Goal: Information Seeking & Learning: Learn about a topic

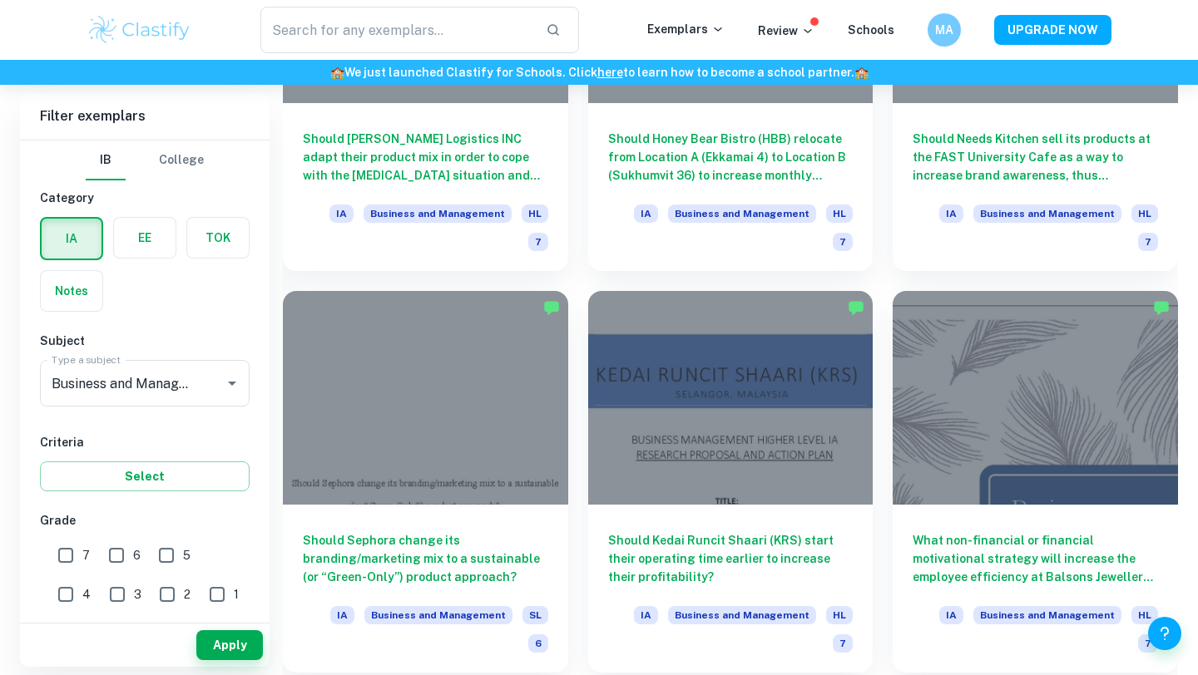
scroll to position [16523, 0]
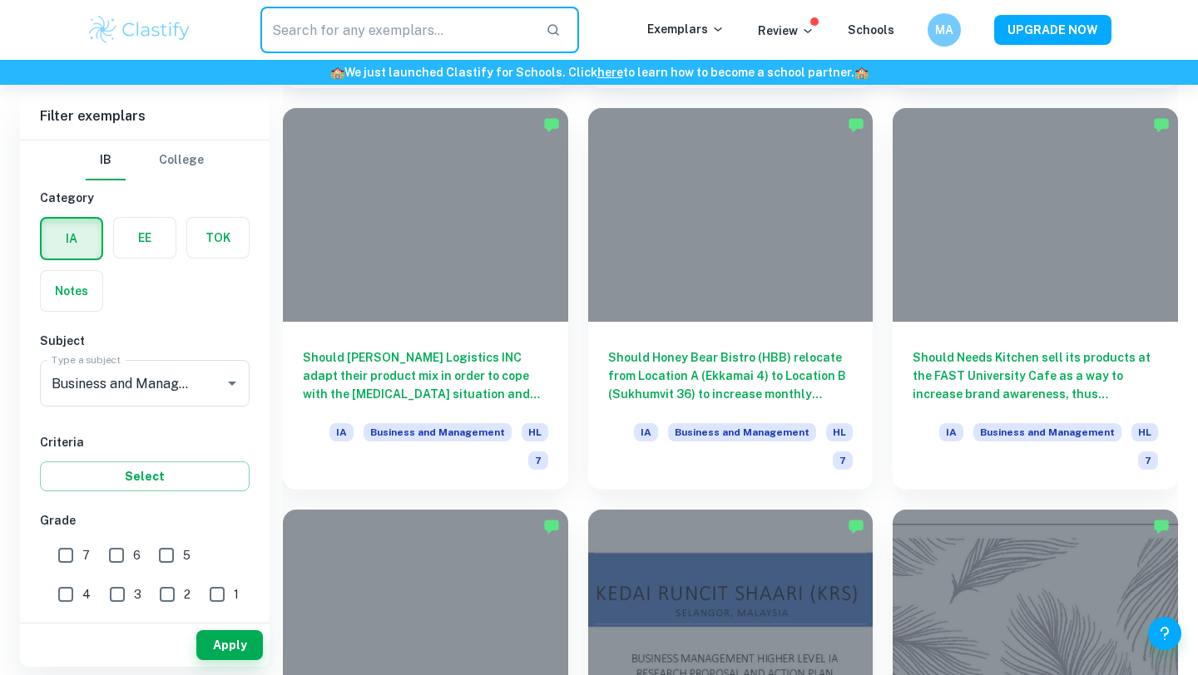
click at [355, 46] on input "text" at bounding box center [396, 30] width 272 height 47
type input "samsung vs apple"
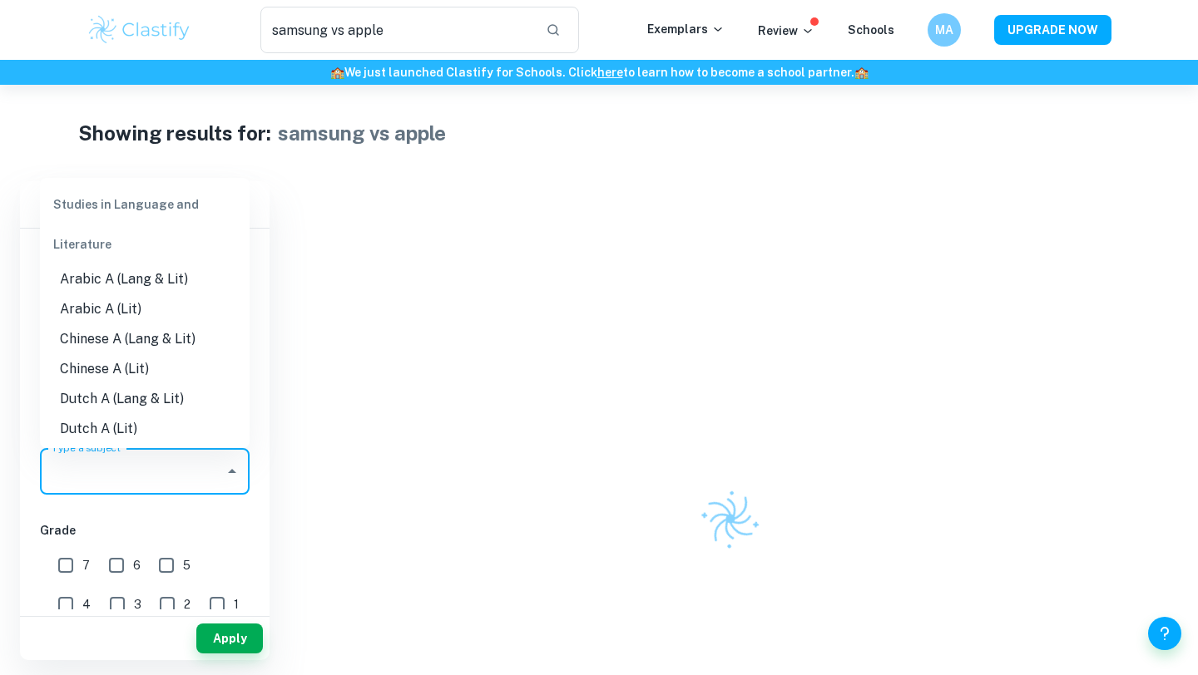
click at [197, 464] on input "Type a subject" at bounding box center [132, 472] width 170 height 32
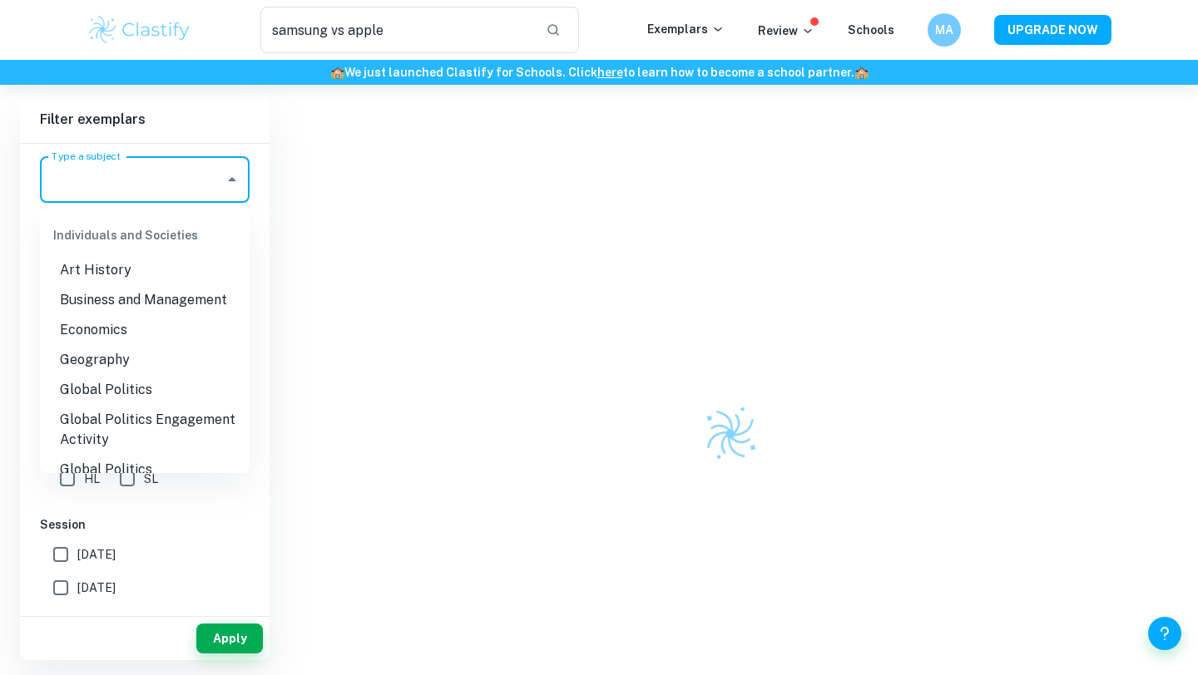
scroll to position [1605, 0]
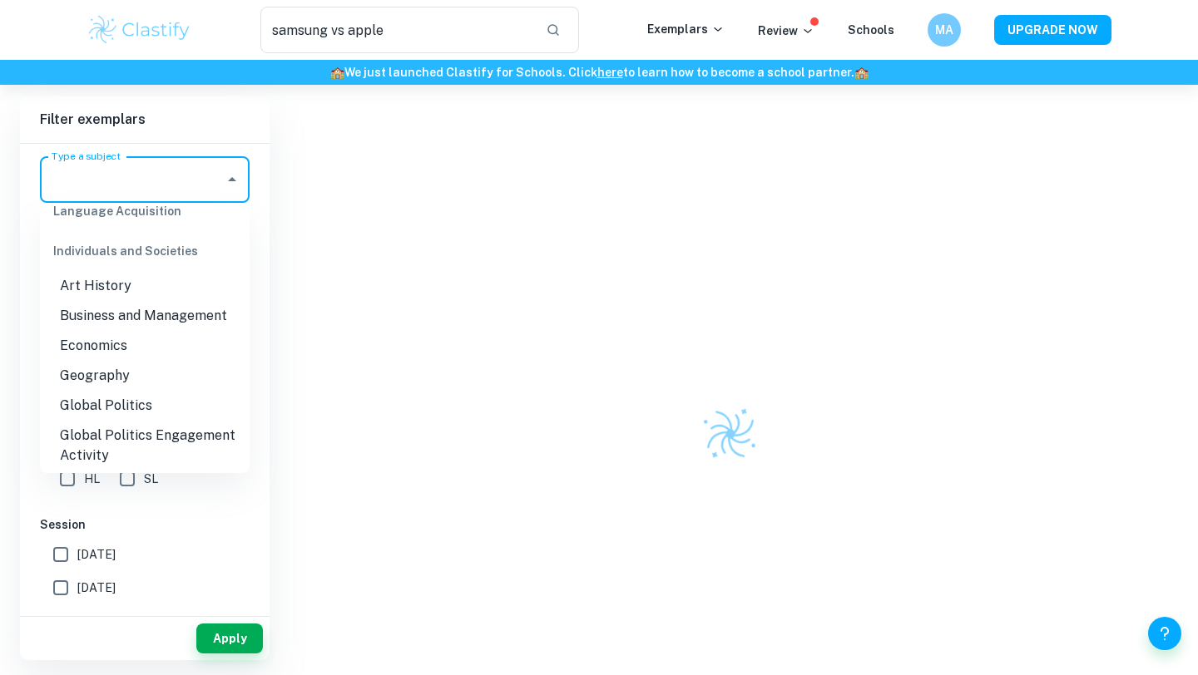
click at [179, 301] on li "Business and Management" at bounding box center [145, 316] width 210 height 30
type input "Business and Management"
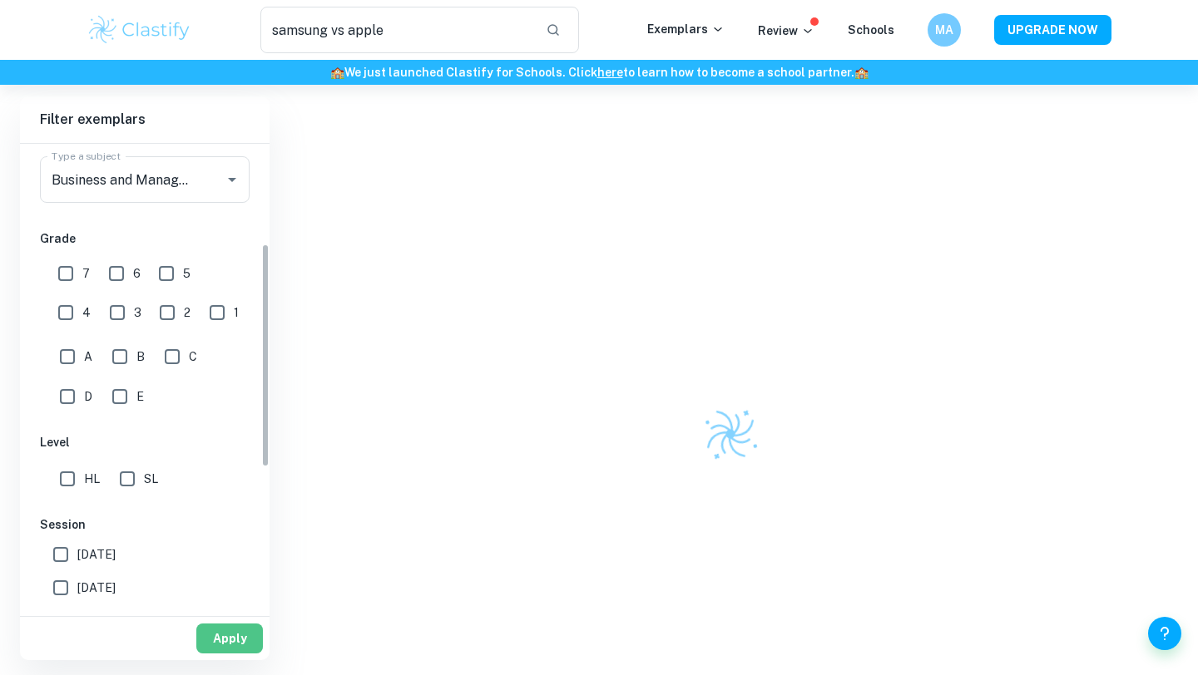
click at [249, 544] on button "Apply" at bounding box center [229, 639] width 67 height 30
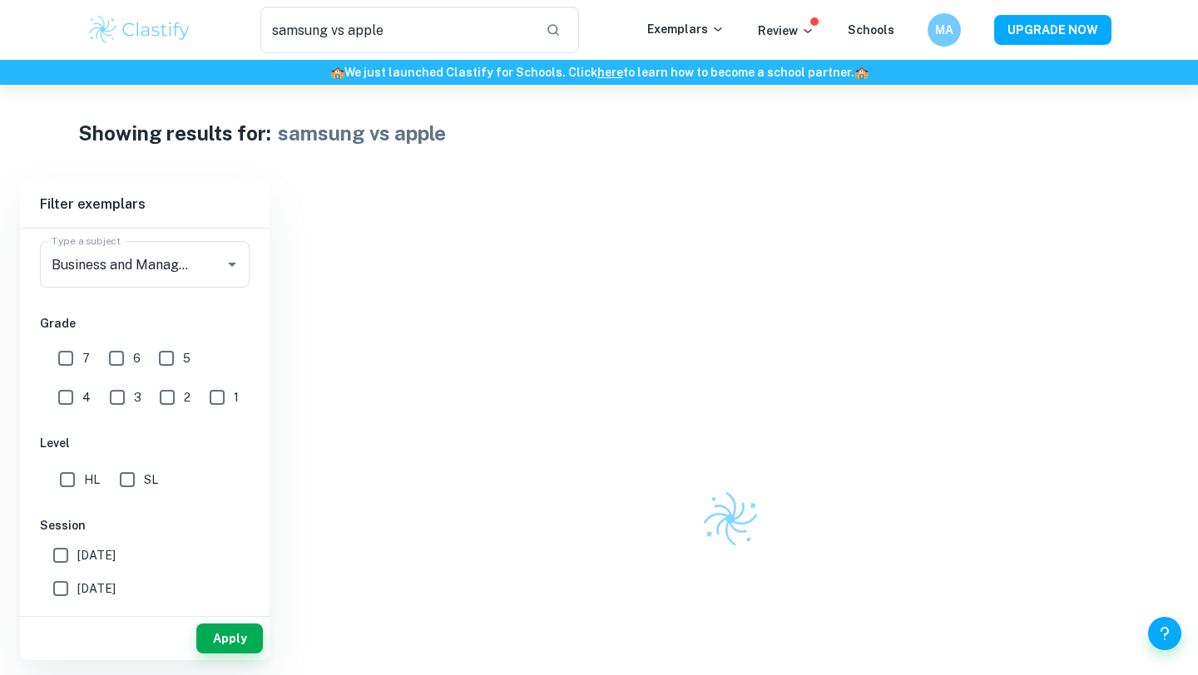
click at [654, 544] on div at bounding box center [730, 518] width 895 height 675
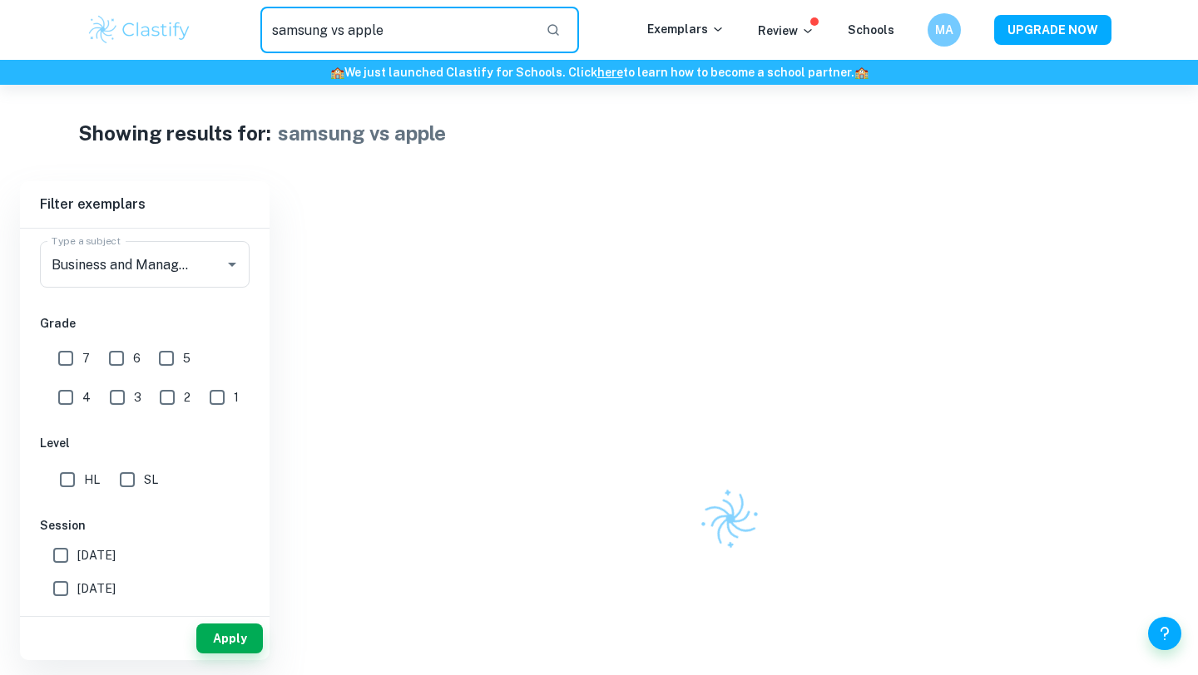
click at [437, 19] on input "samsung vs apple" at bounding box center [396, 30] width 272 height 47
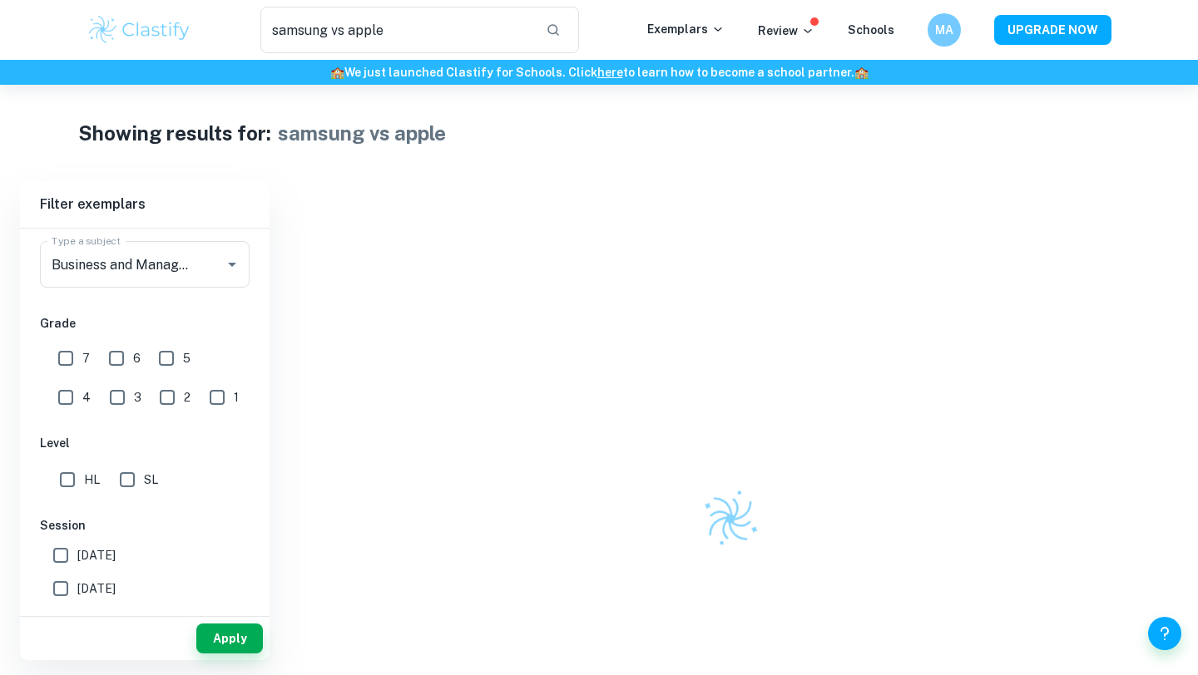
click at [193, 22] on div "samsung vs apple ​" at bounding box center [419, 30] width 455 height 47
click at [170, 25] on img at bounding box center [140, 29] width 106 height 33
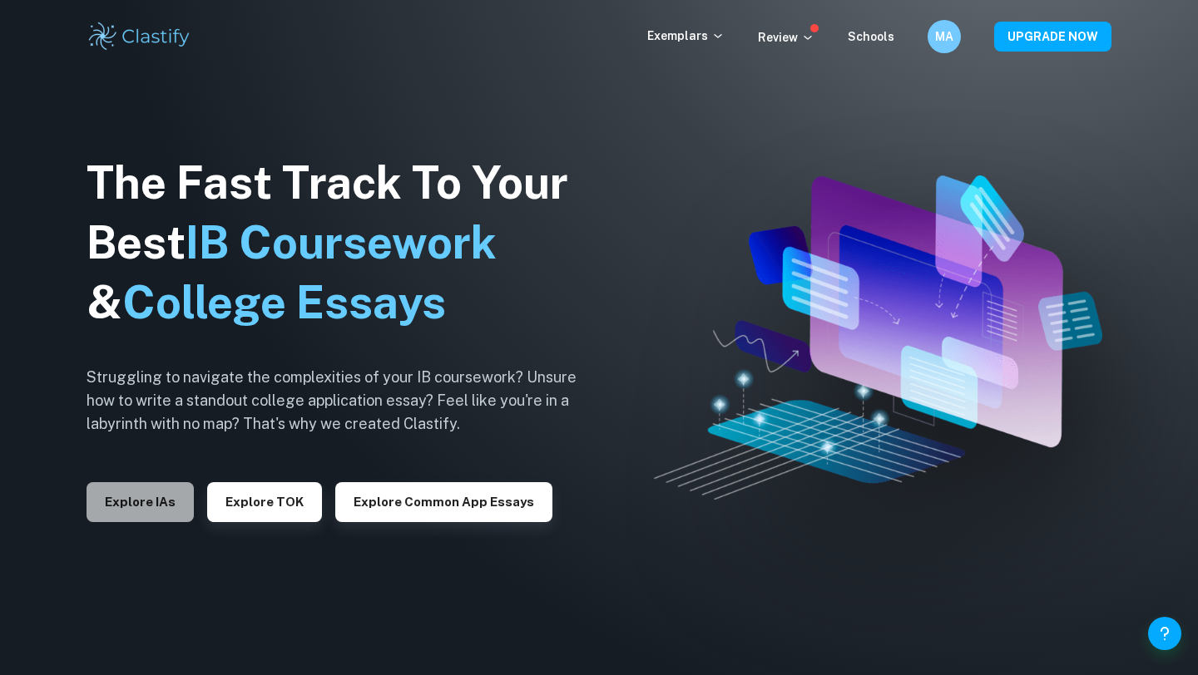
click at [153, 515] on button "Explore IAs" at bounding box center [140, 502] width 107 height 40
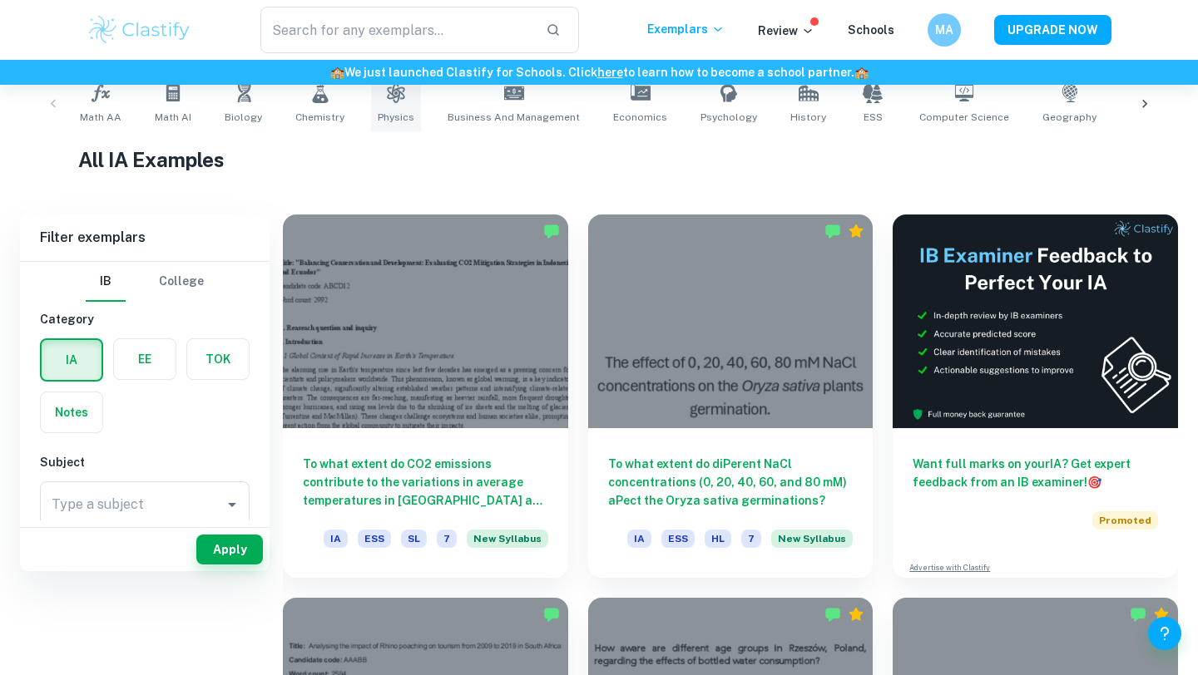
scroll to position [49, 0]
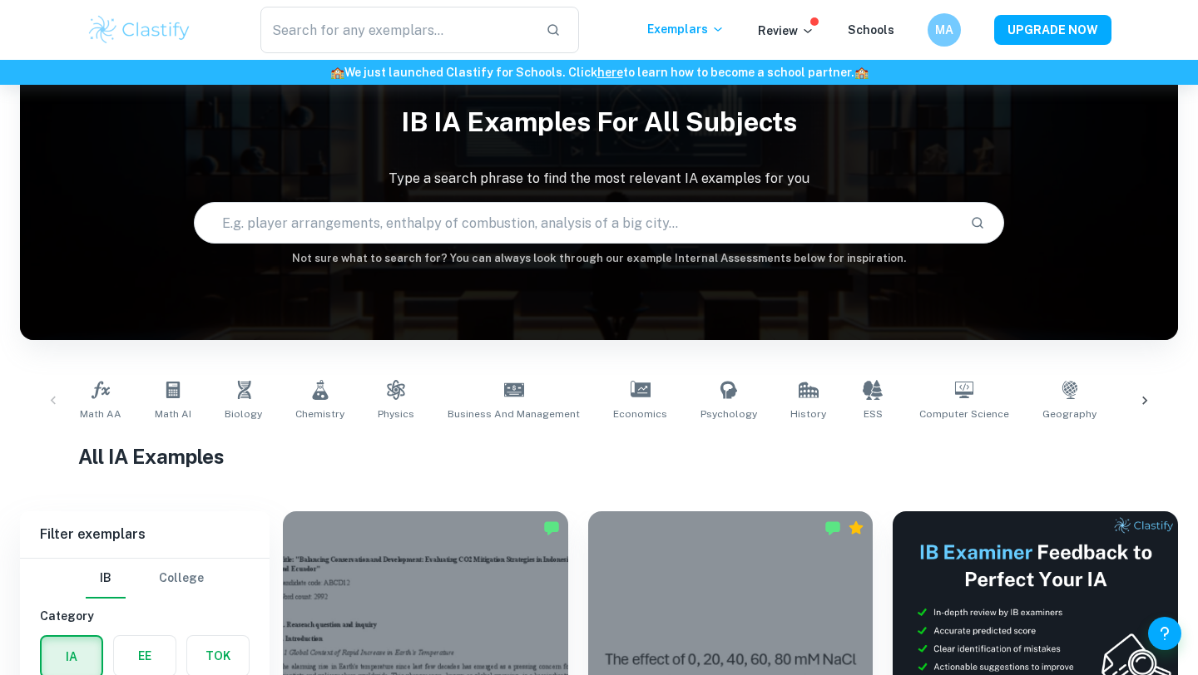
click at [403, 221] on input "text" at bounding box center [576, 223] width 762 height 47
type input "samsung vs apple"
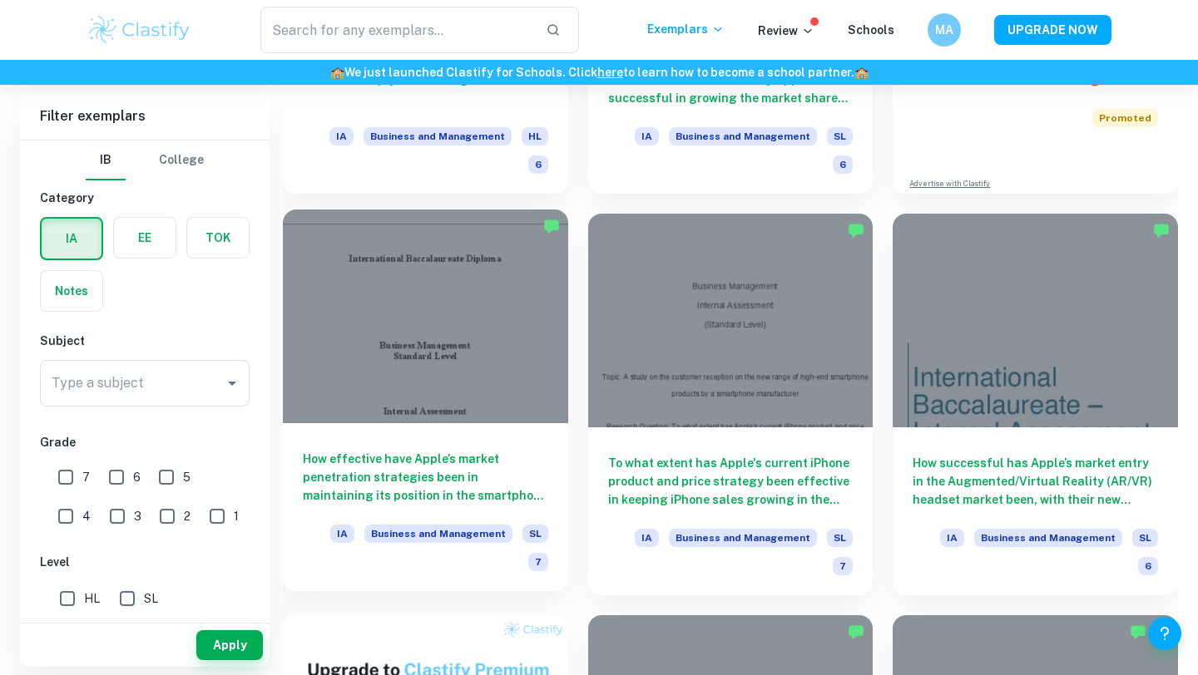
scroll to position [796, 0]
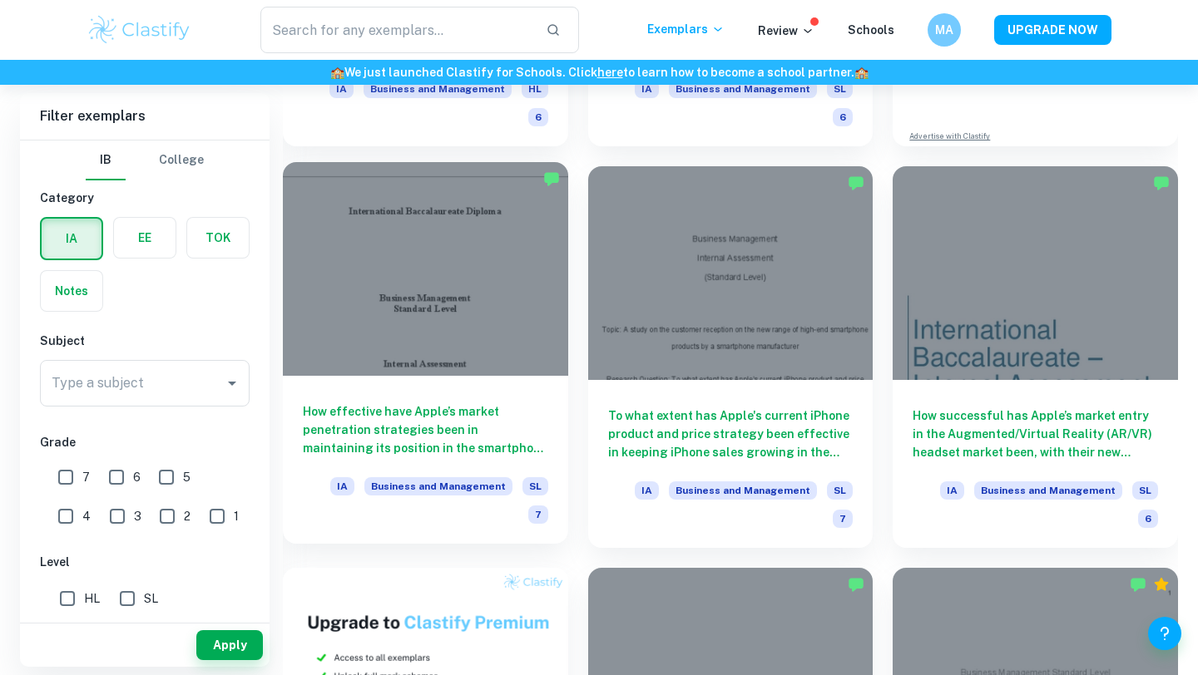
click at [420, 376] on div "How effective have Apple’s market penetration strategies been in maintaining it…" at bounding box center [425, 460] width 285 height 168
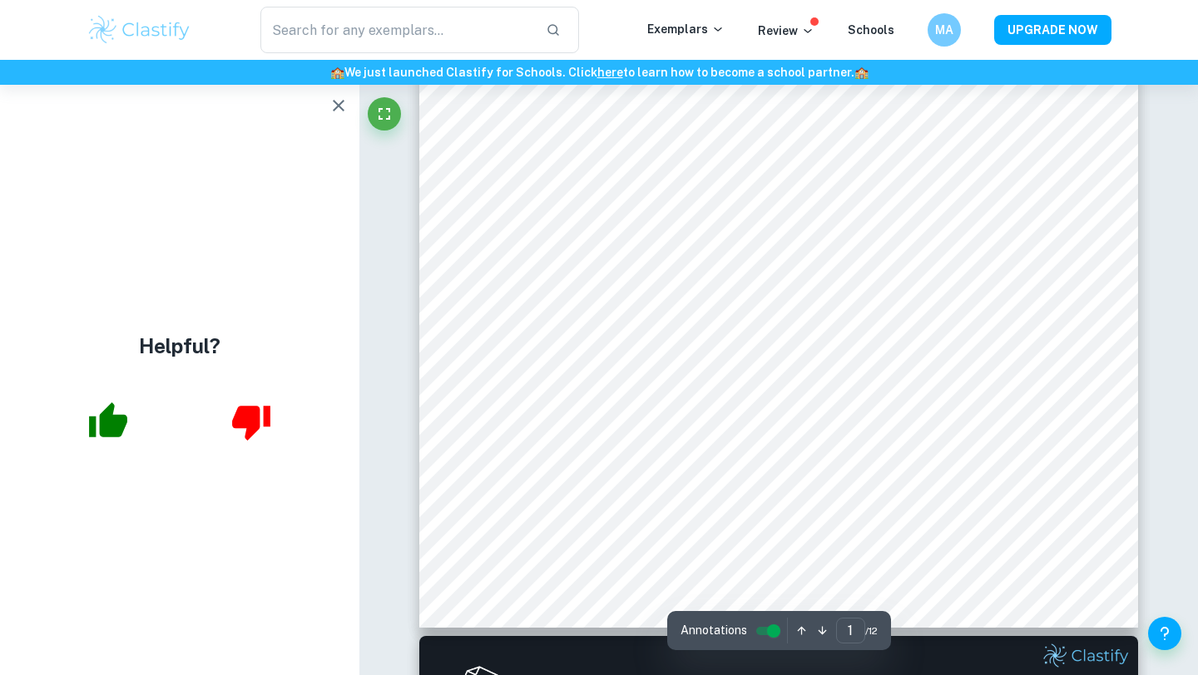
scroll to position [497, 0]
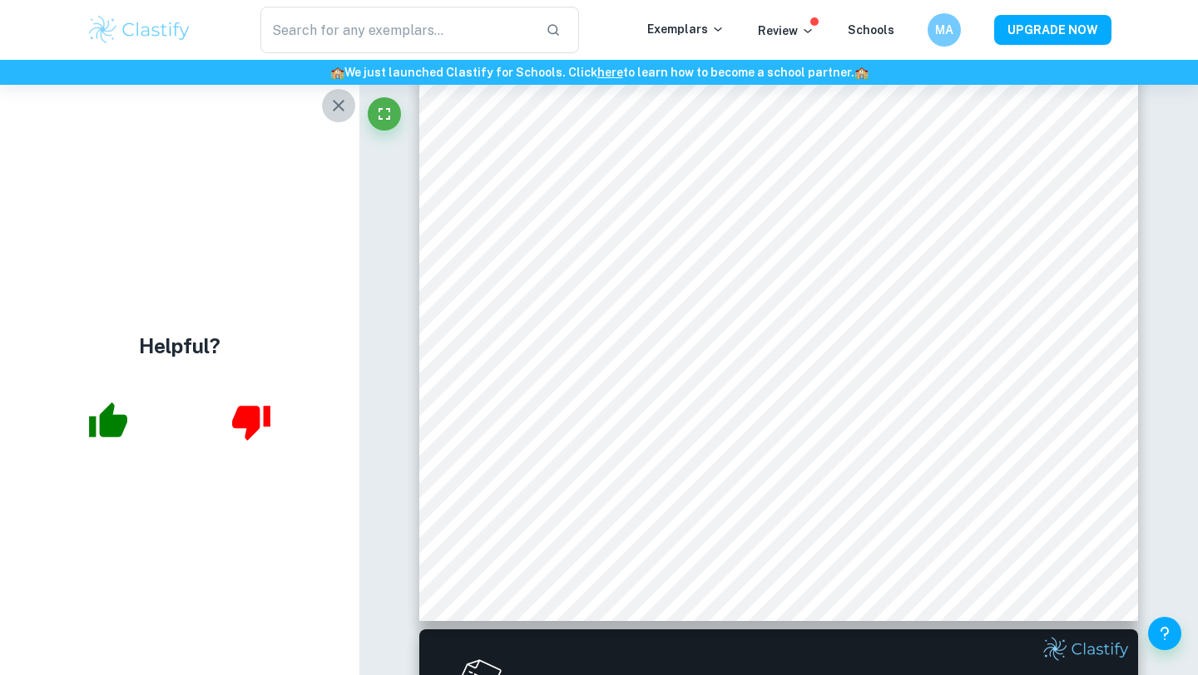
click at [343, 107] on icon "button" at bounding box center [339, 106] width 20 height 20
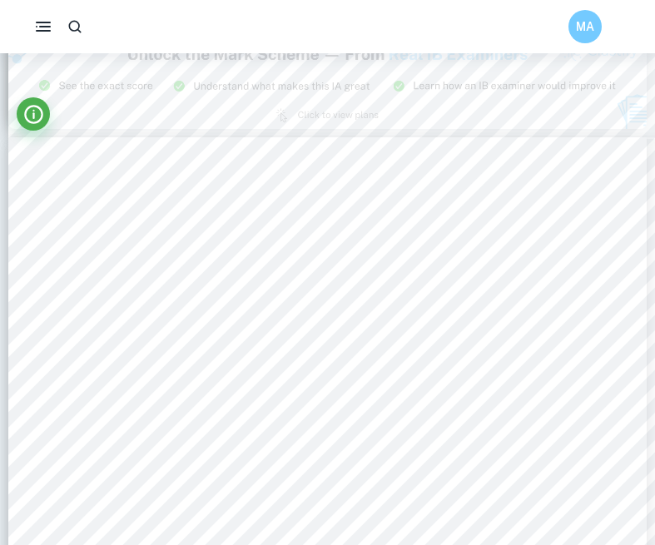
scroll to position [1997, 0]
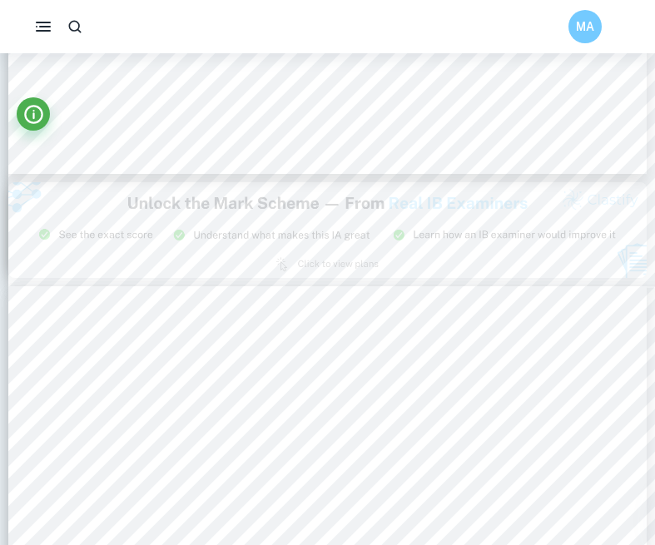
type input "3"
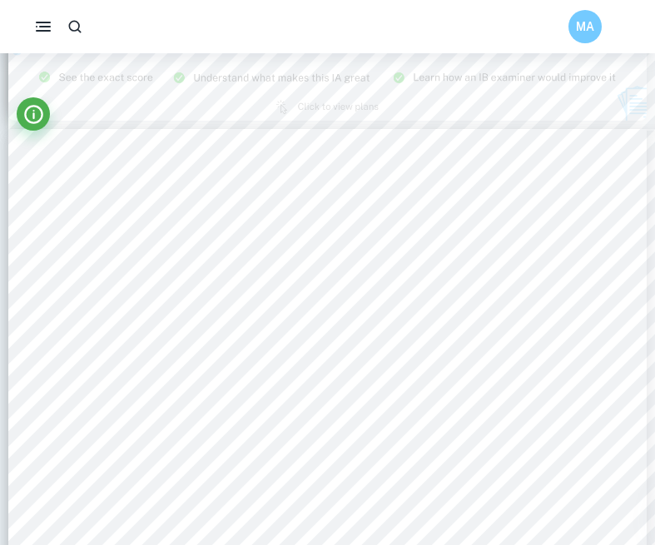
scroll to position [2011, 0]
